Goal: Check status: Check status

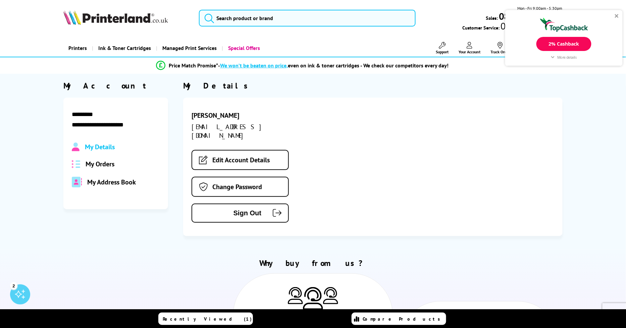
click at [105, 168] on span "My Orders" at bounding box center [100, 164] width 29 height 9
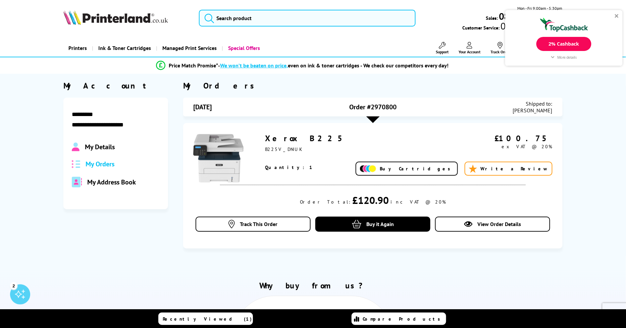
click at [553, 38] on div "2% Cashback" at bounding box center [563, 44] width 55 height 14
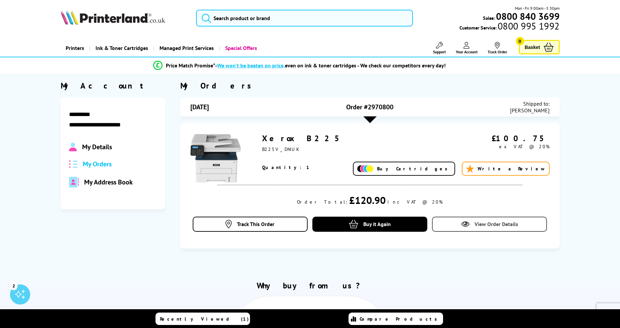
click at [467, 224] on icon at bounding box center [465, 224] width 8 height 8
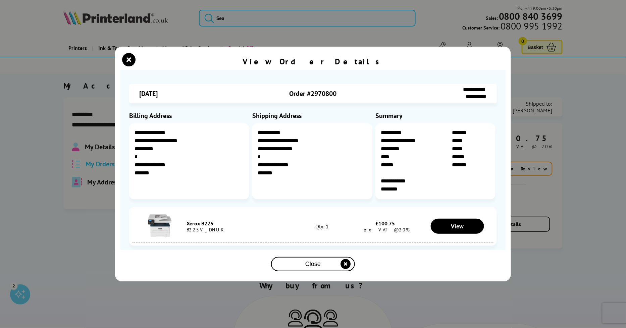
click at [342, 263] on icon "close modal" at bounding box center [345, 264] width 10 height 10
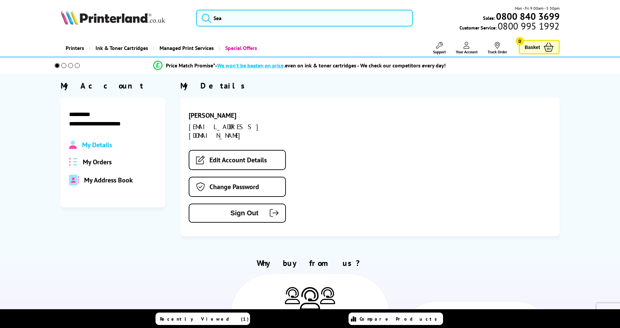
click at [103, 164] on span "My Orders" at bounding box center [97, 162] width 29 height 9
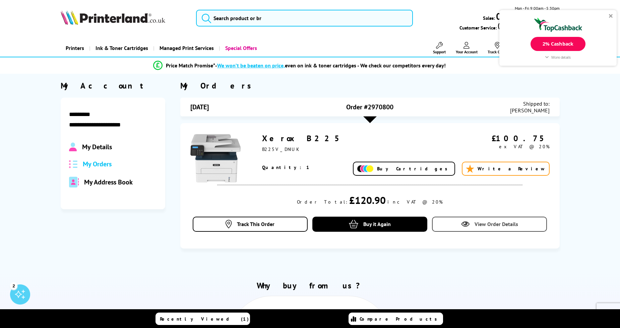
click at [466, 219] on link "View Order Details" at bounding box center [489, 224] width 115 height 15
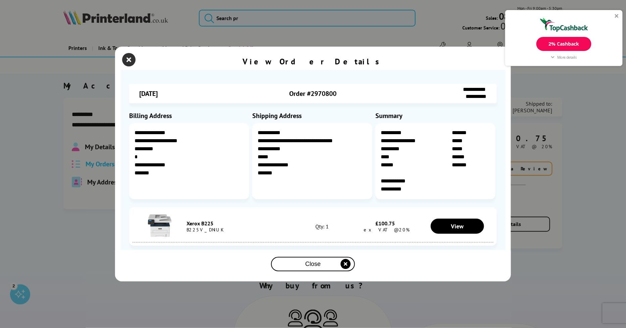
click at [129, 60] on icon "close modal" at bounding box center [128, 59] width 13 height 13
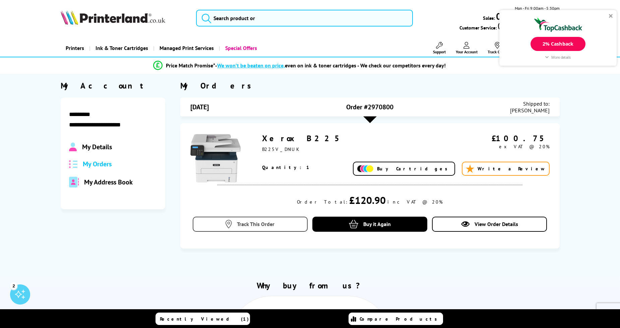
click at [281, 225] on link "Track This Order" at bounding box center [250, 224] width 115 height 15
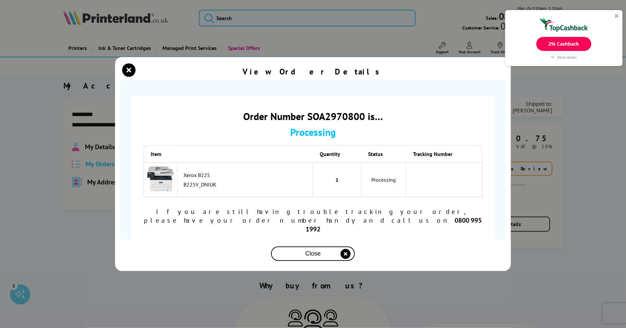
click at [339, 247] on div "Close" at bounding box center [313, 253] width 78 height 12
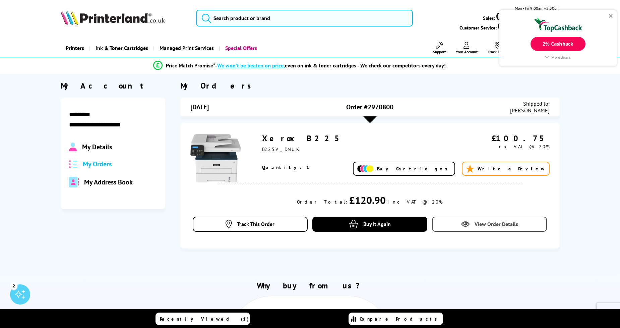
click at [509, 221] on span "View Order Details" at bounding box center [497, 224] width 44 height 7
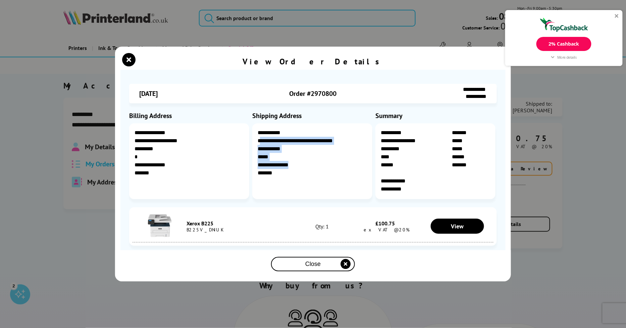
drag, startPoint x: 259, startPoint y: 140, endPoint x: 313, endPoint y: 169, distance: 61.0
click at [296, 166] on div "**********" at bounding box center [312, 161] width 120 height 76
click at [130, 59] on icon "close modal" at bounding box center [128, 59] width 13 height 13
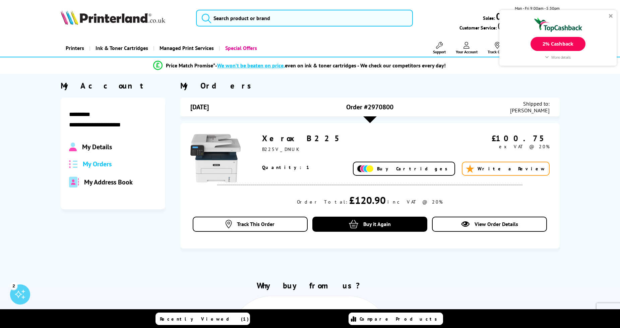
click at [569, 43] on div "2% Cashback" at bounding box center [558, 44] width 55 height 14
